Goal: Check status: Check status

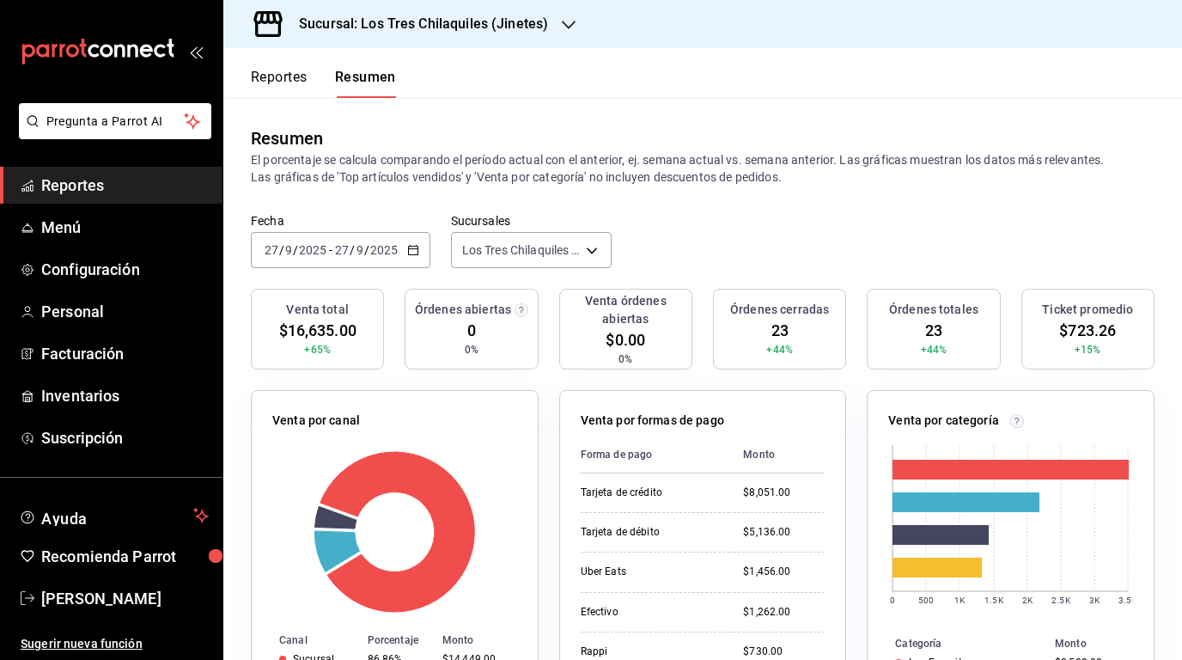
click at [277, 75] on button "Reportes" at bounding box center [279, 83] width 57 height 29
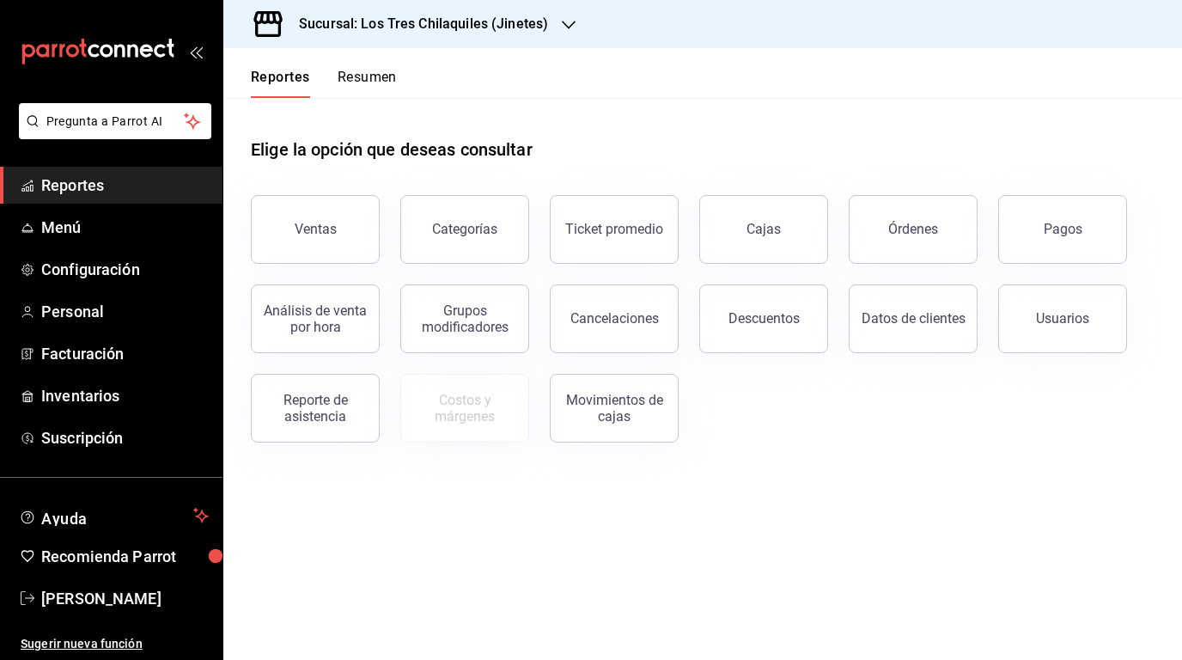
click at [395, 82] on button "Resumen" at bounding box center [367, 83] width 59 height 29
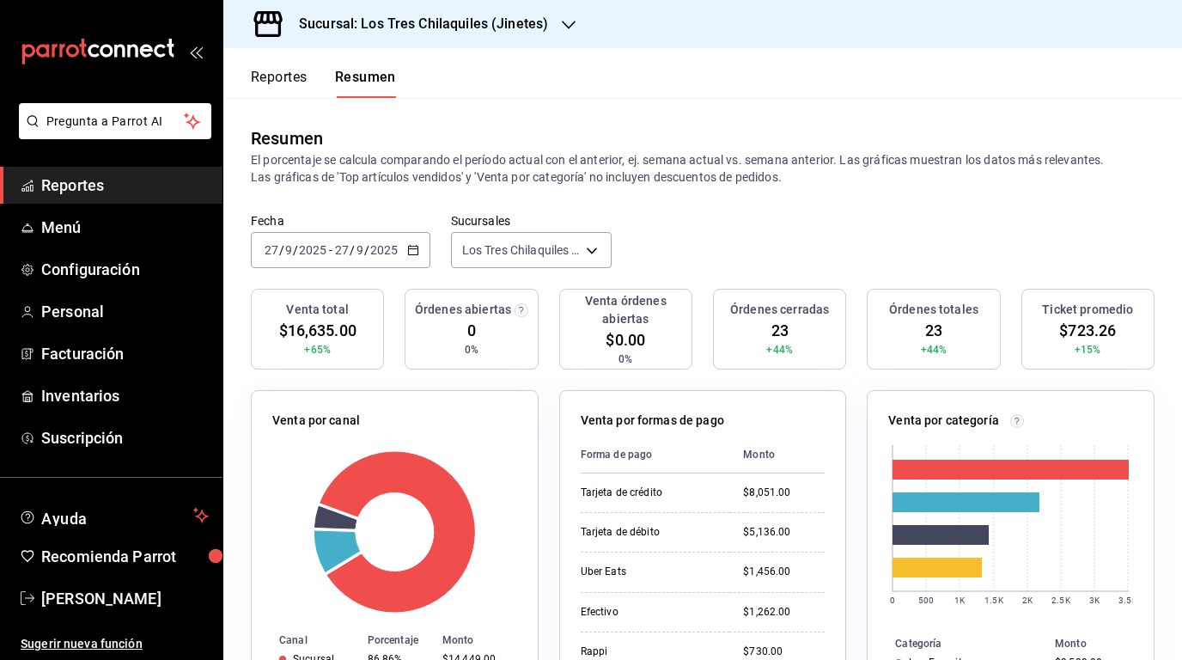
click at [409, 253] on icon "button" at bounding box center [413, 250] width 12 height 12
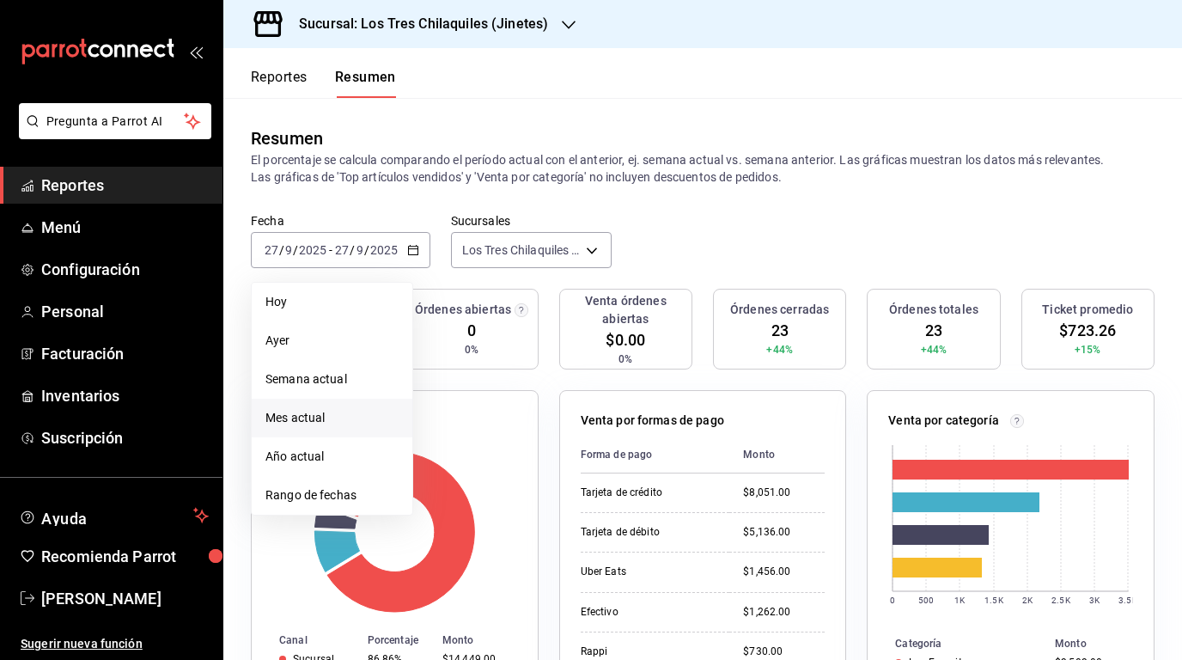
click at [342, 411] on span "Mes actual" at bounding box center [331, 418] width 133 height 18
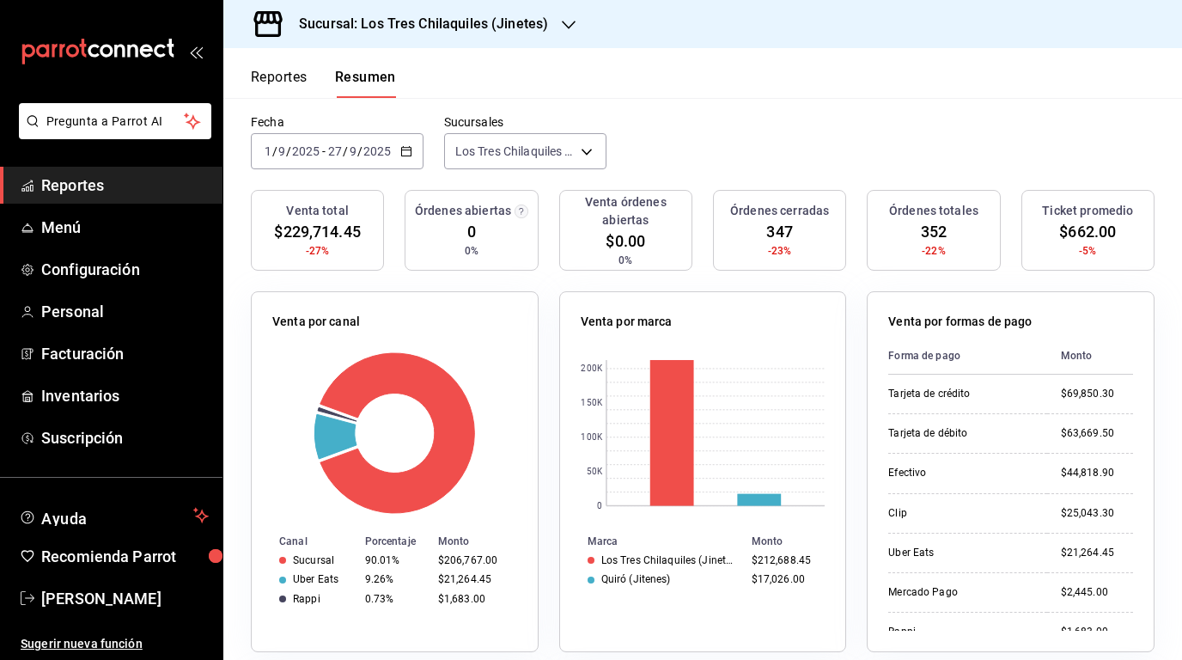
scroll to position [104, 0]
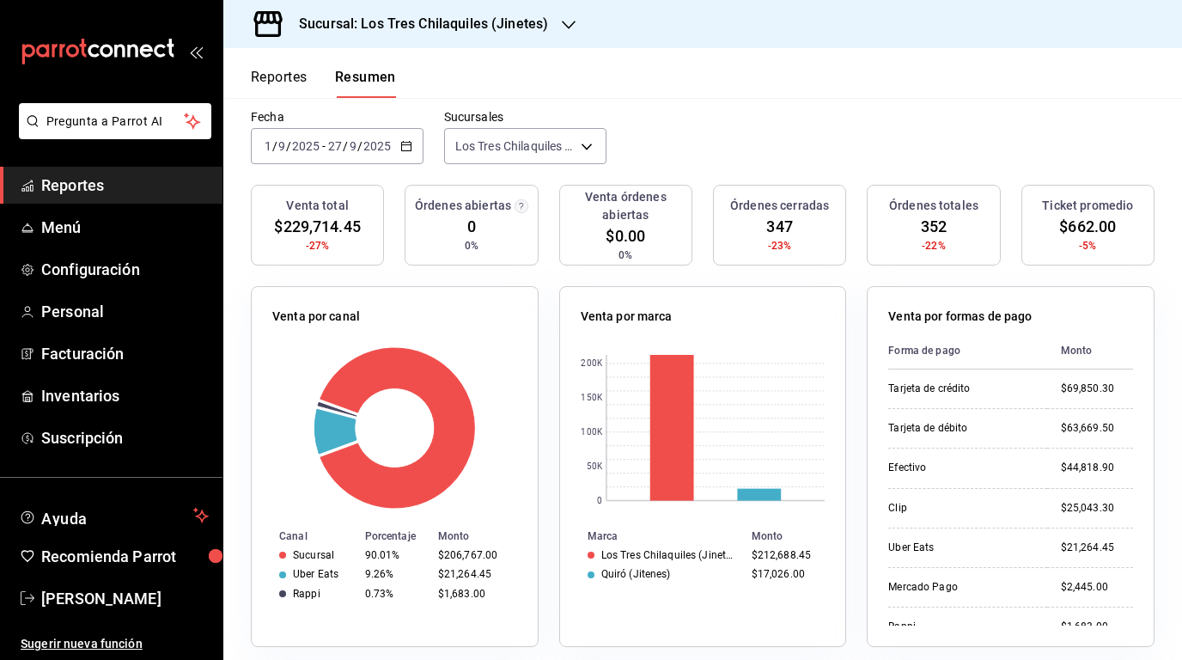
click at [418, 153] on div "[DATE] [DATE] - [DATE] [DATE]" at bounding box center [337, 146] width 173 height 36
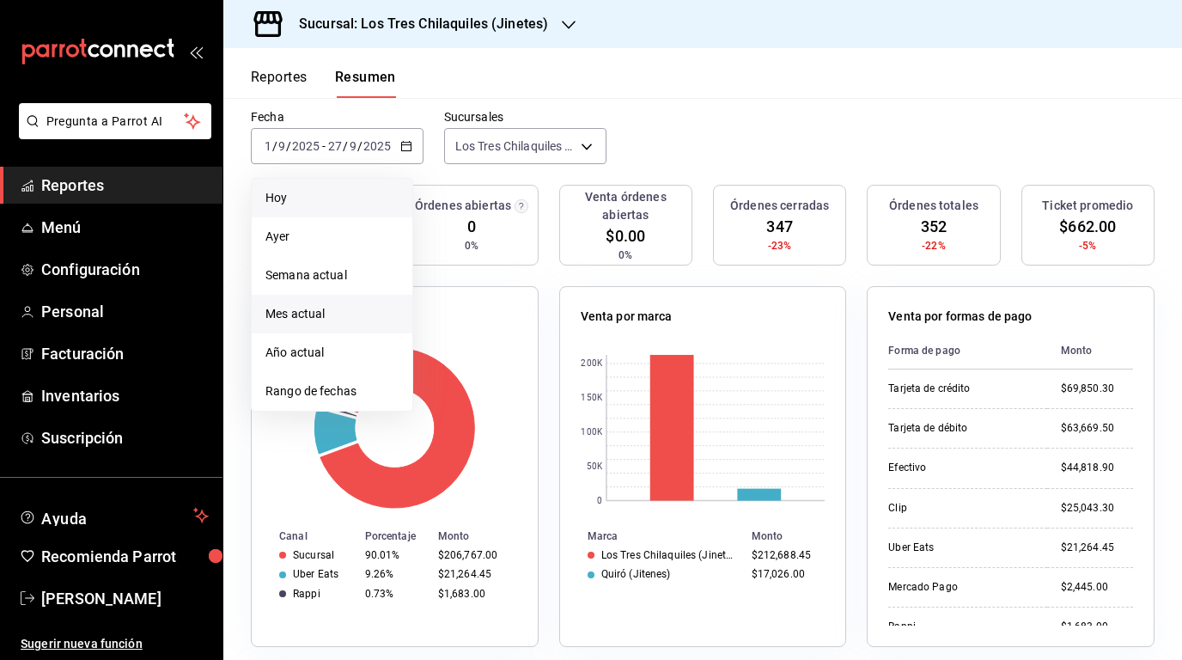
click at [351, 187] on li "Hoy" at bounding box center [332, 198] width 161 height 39
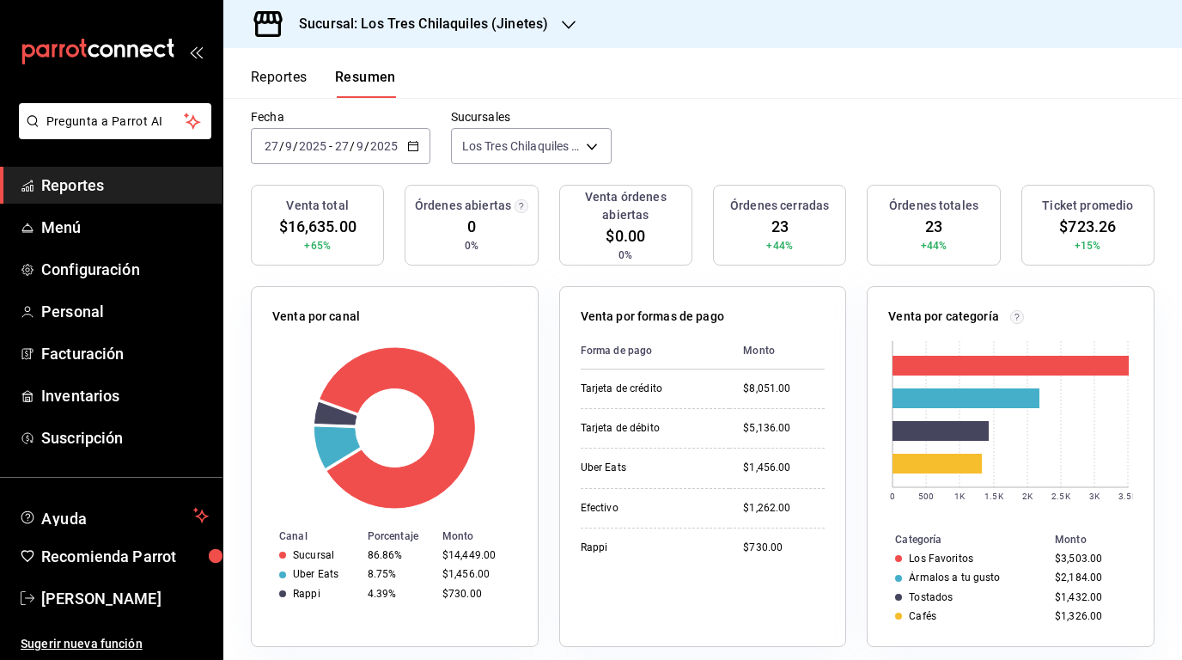
scroll to position [500, 0]
